Goal: Information Seeking & Learning: Learn about a topic

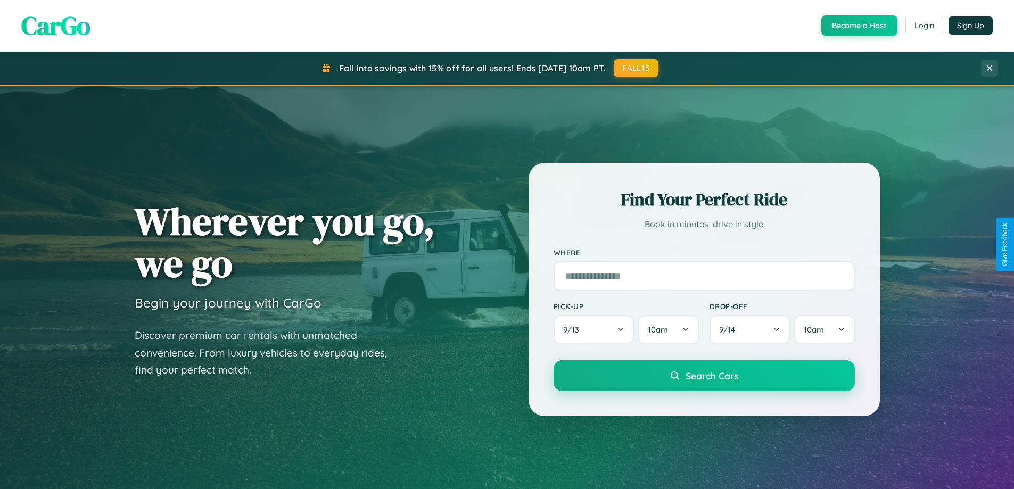
scroll to position [732, 0]
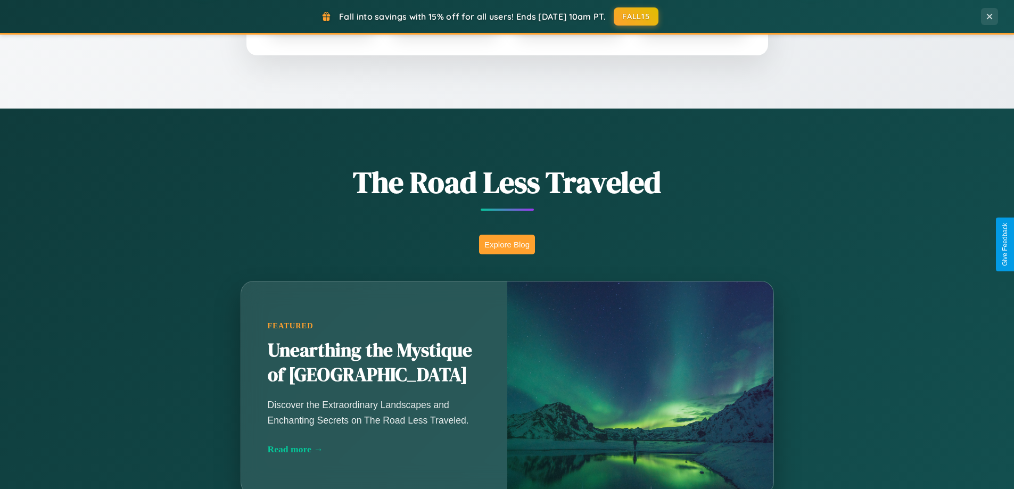
click at [507, 244] on button "Explore Blog" at bounding box center [507, 245] width 56 height 20
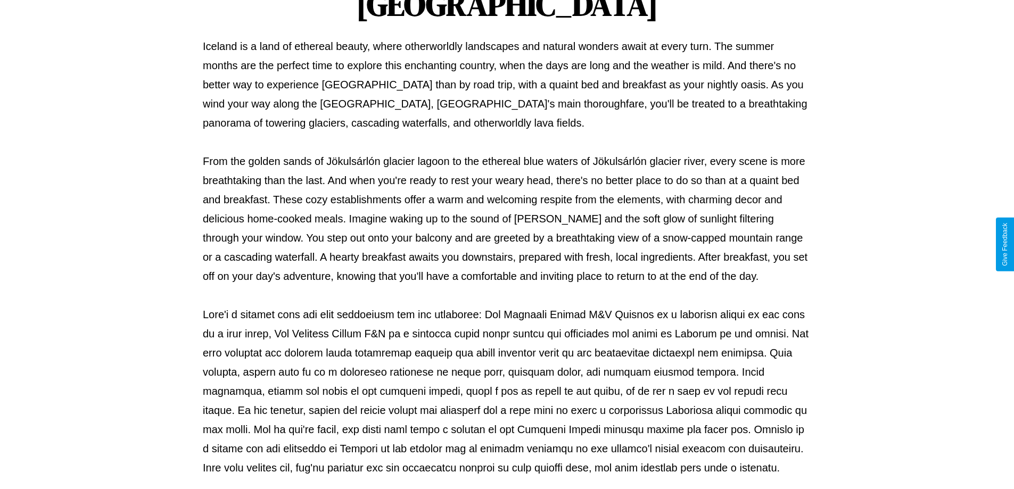
scroll to position [344, 0]
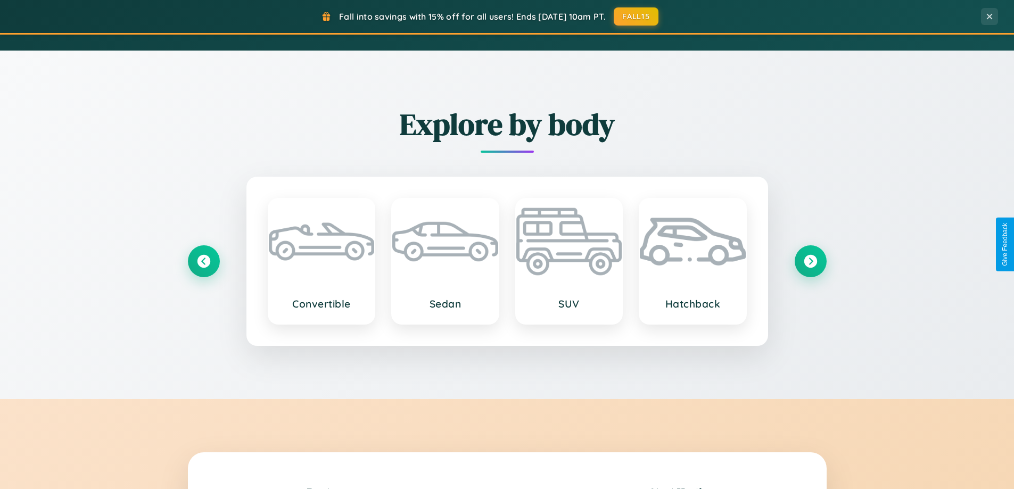
scroll to position [2047, 0]
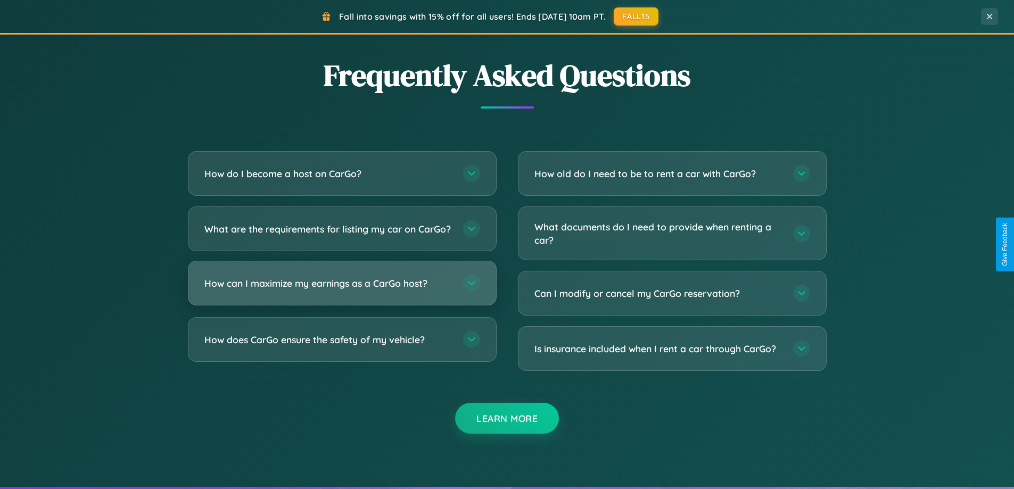
click at [342, 290] on h3 "How can I maximize my earnings as a CarGo host?" at bounding box center [328, 283] width 248 height 13
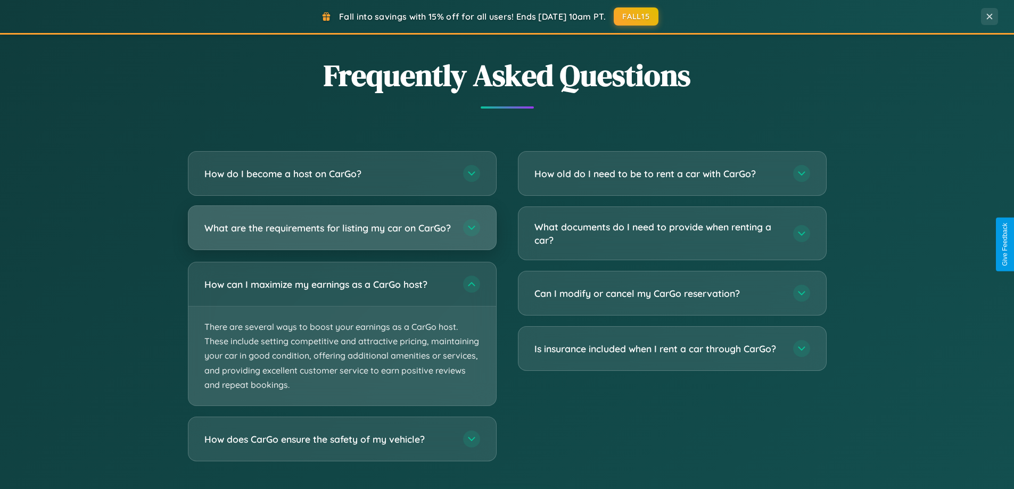
click at [342, 232] on h3 "What are the requirements for listing my car on CarGo?" at bounding box center [328, 227] width 248 height 13
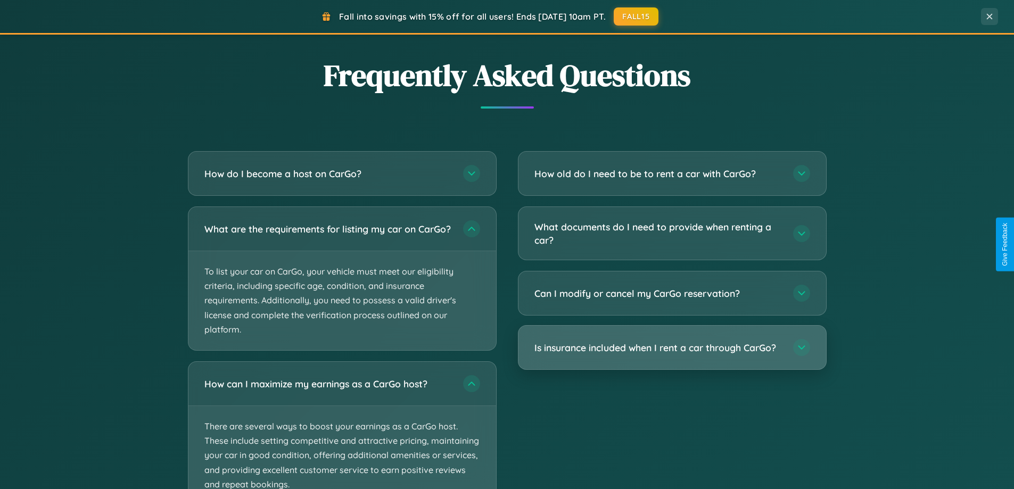
click at [671, 349] on h3 "Is insurance included when I rent a car through CarGo?" at bounding box center [658, 347] width 248 height 13
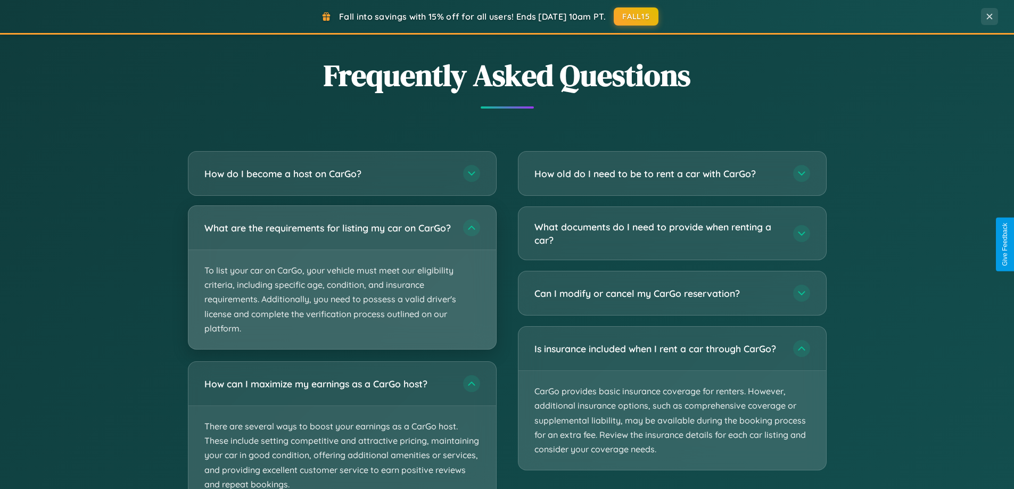
click at [342, 283] on p "To list your car on CarGo, your vehicle must meet our eligibility criteria, inc…" at bounding box center [342, 299] width 308 height 99
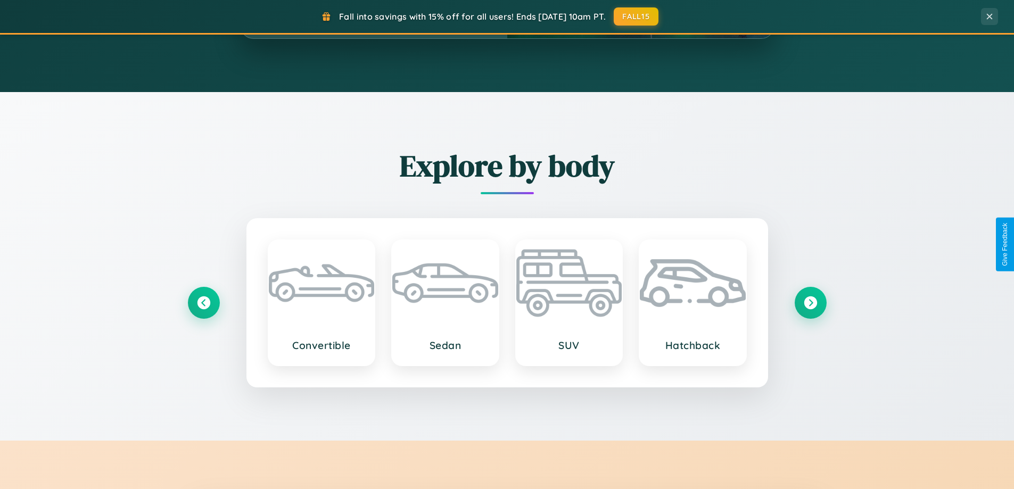
scroll to position [459, 0]
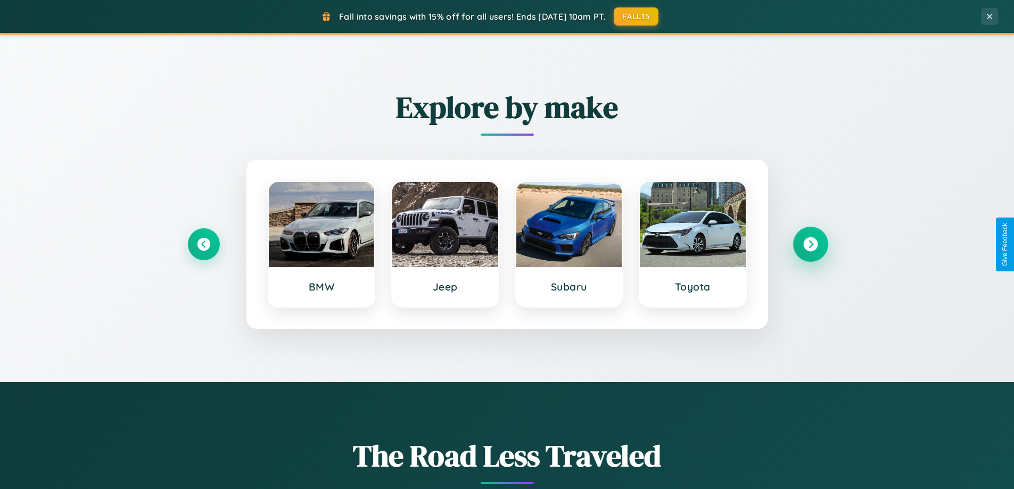
click at [810, 244] on icon at bounding box center [810, 244] width 14 height 14
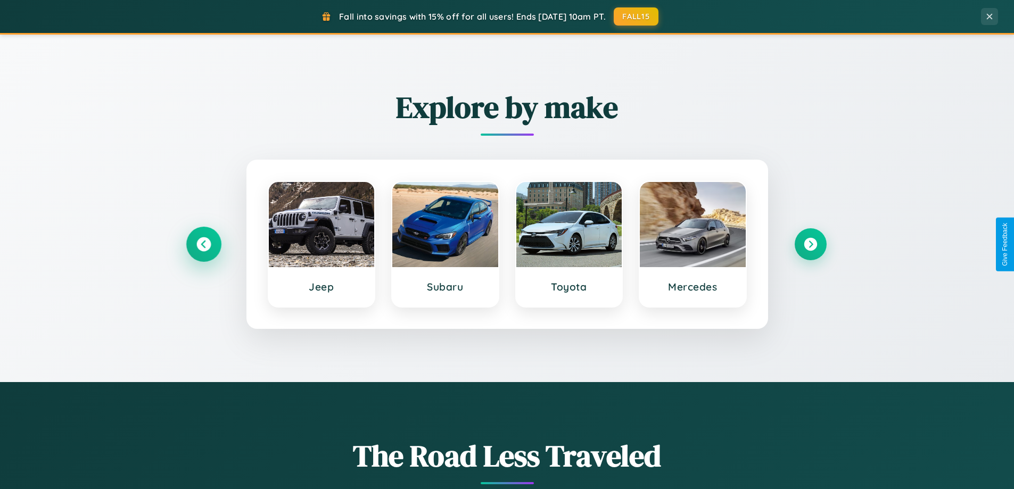
click at [203, 244] on icon at bounding box center [203, 244] width 14 height 14
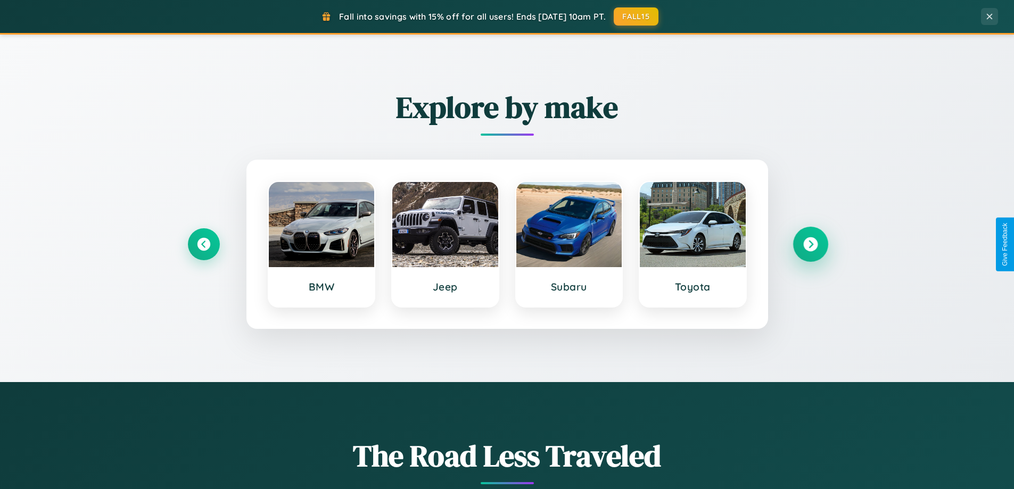
click at [810, 244] on icon at bounding box center [810, 244] width 14 height 14
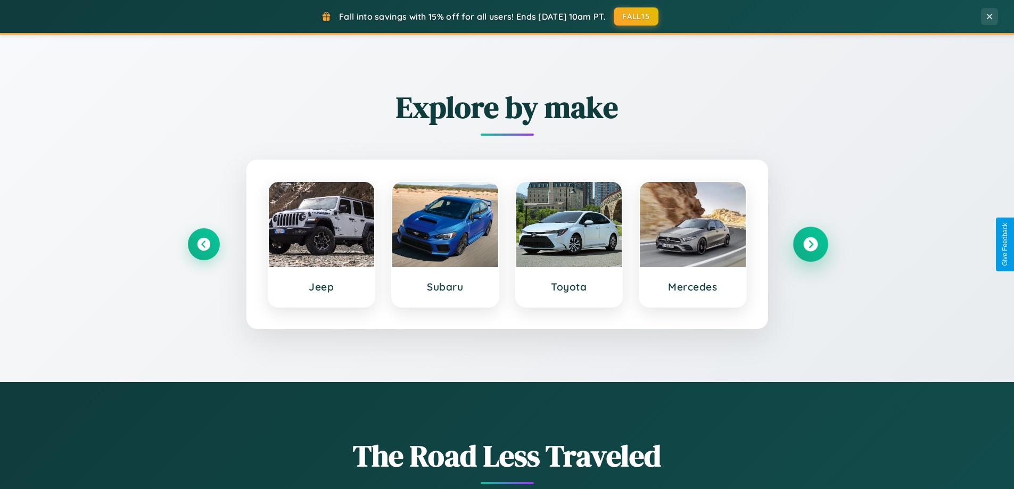
click at [810, 244] on icon at bounding box center [810, 244] width 14 height 14
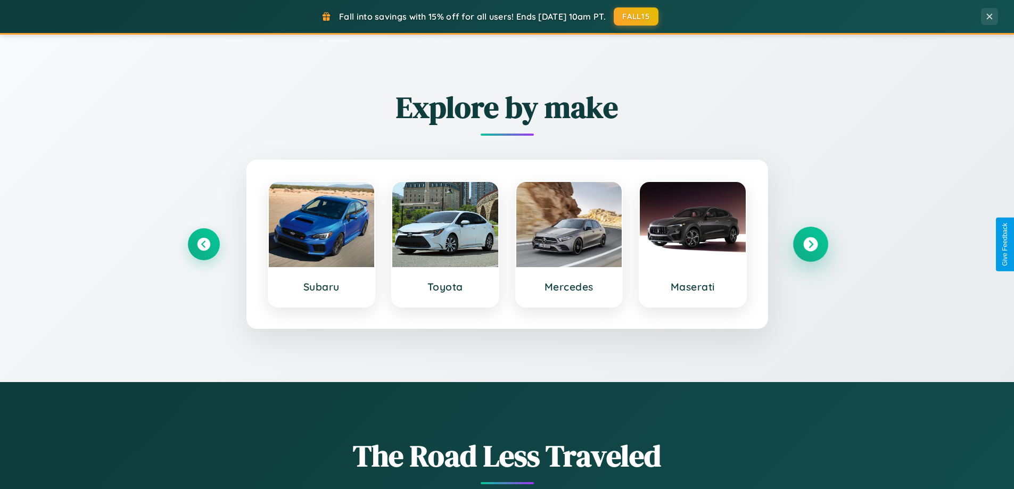
click at [810, 244] on icon at bounding box center [810, 244] width 14 height 14
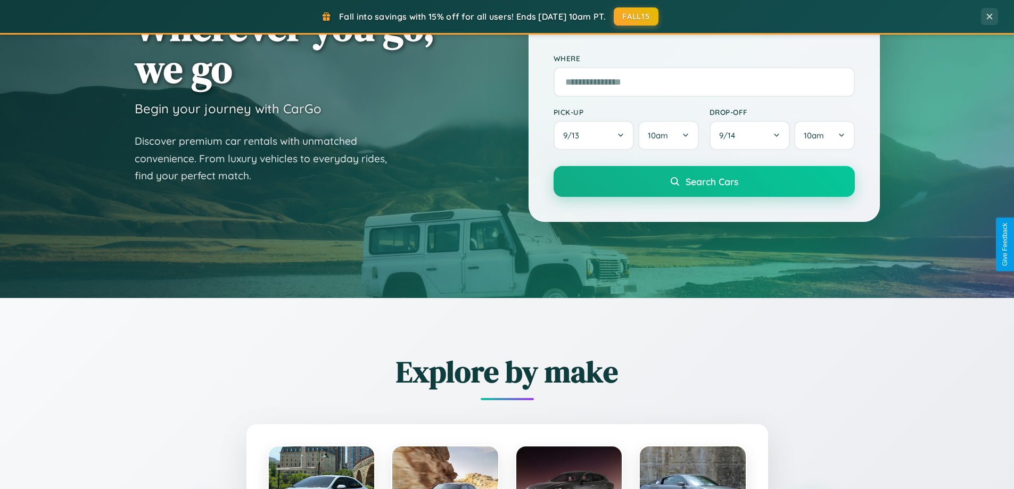
scroll to position [0, 0]
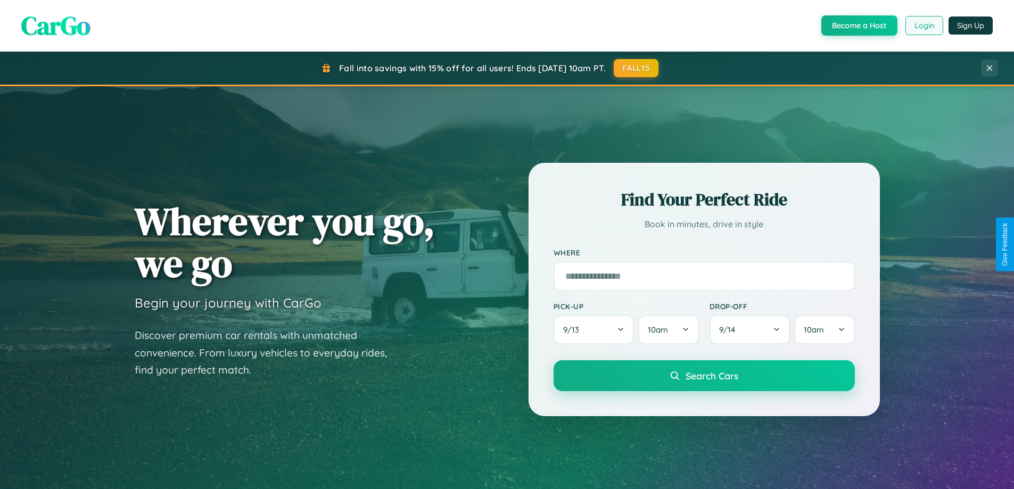
click at [923, 26] on button "Login" at bounding box center [924, 25] width 38 height 19
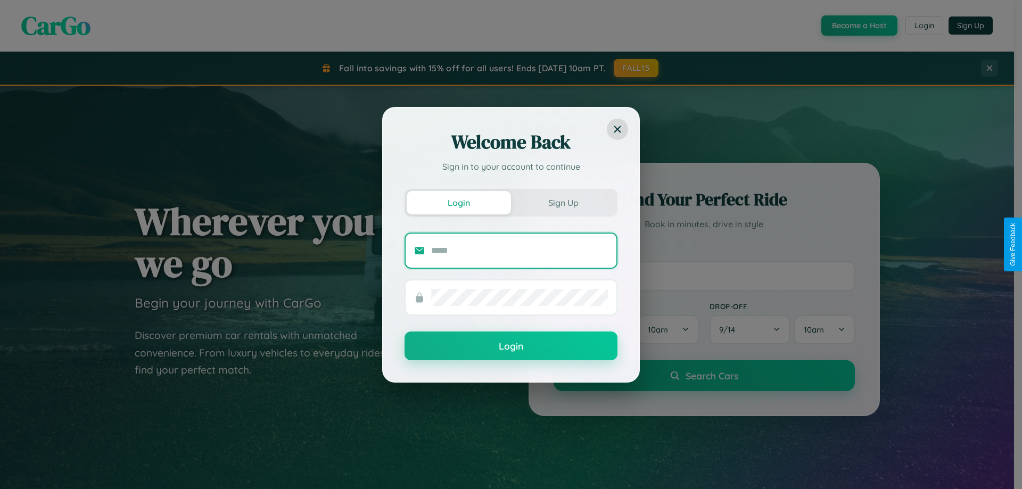
click at [519, 250] on input "text" at bounding box center [519, 250] width 177 height 17
type input "**********"
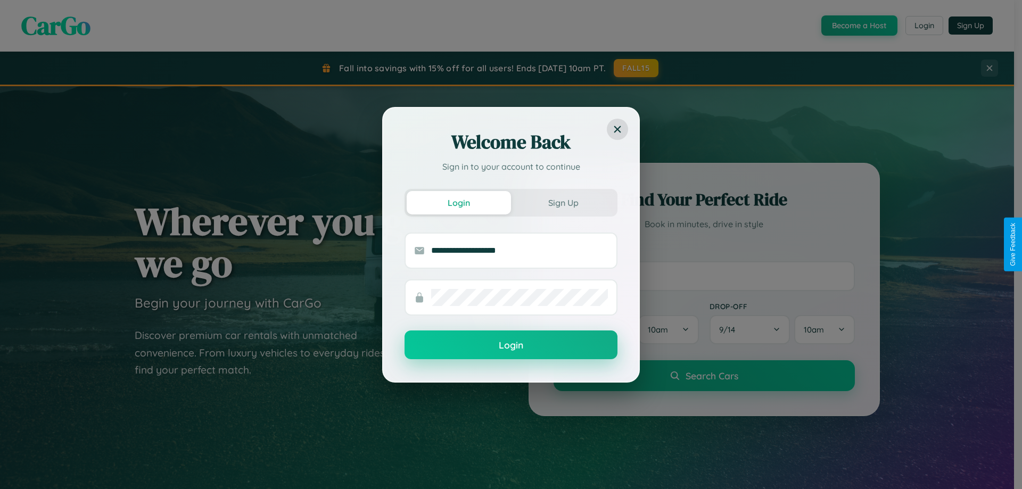
click at [511, 345] on button "Login" at bounding box center [510, 344] width 213 height 29
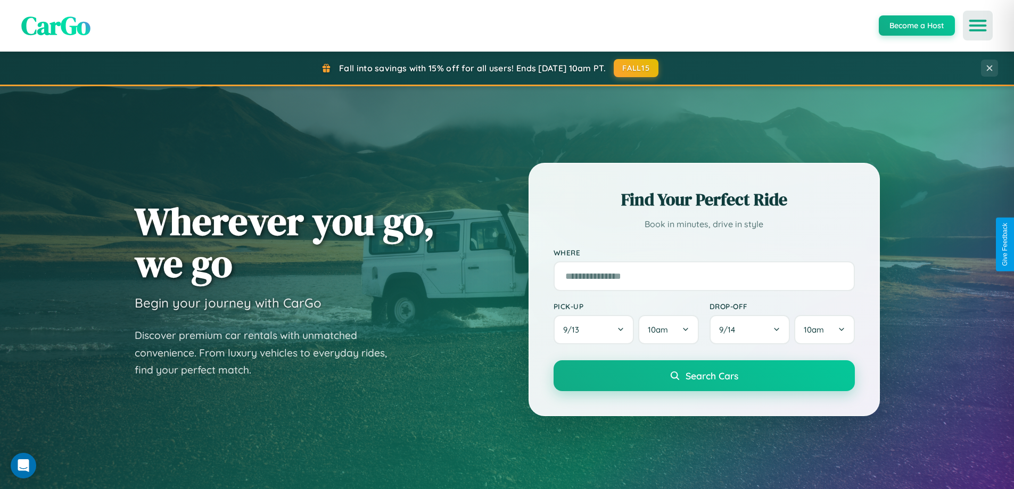
click at [977, 26] on icon "Open menu" at bounding box center [977, 26] width 15 height 10
